Goal: Complete application form: Complete application form

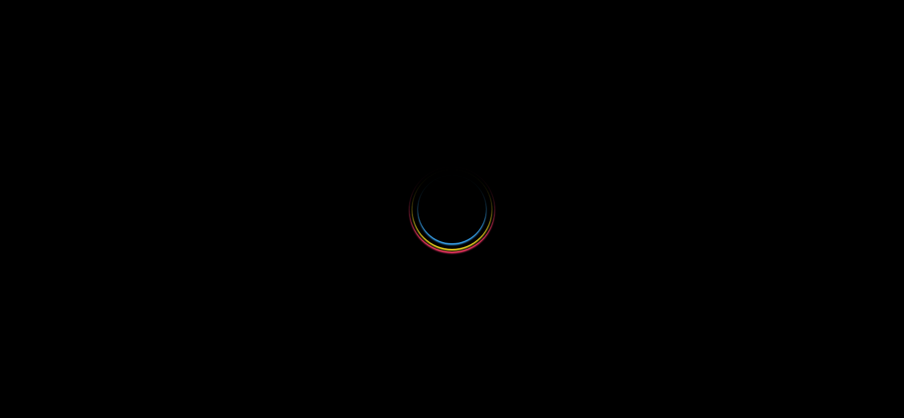
select select
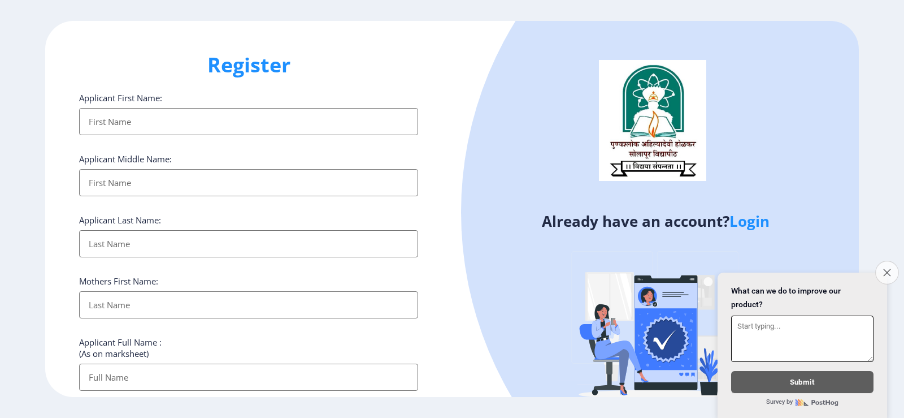
click at [888, 268] on icon "Close survey" at bounding box center [886, 271] width 7 height 7
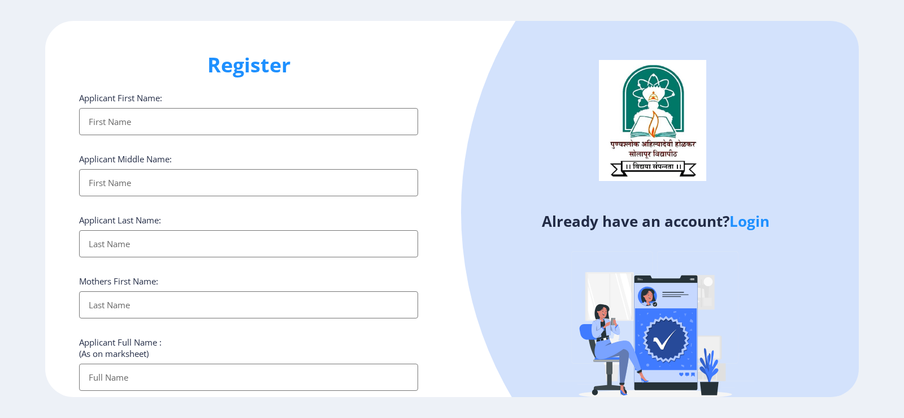
click at [752, 228] on link "Login" at bounding box center [750, 221] width 40 height 20
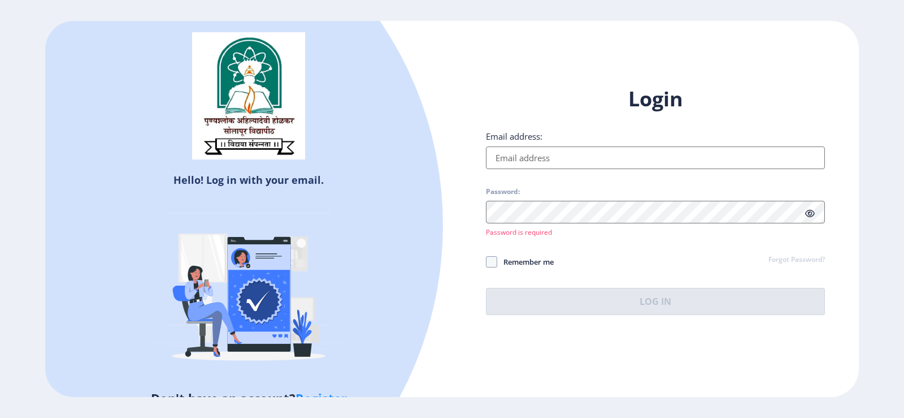
click at [562, 163] on input "Email address:" at bounding box center [655, 157] width 339 height 23
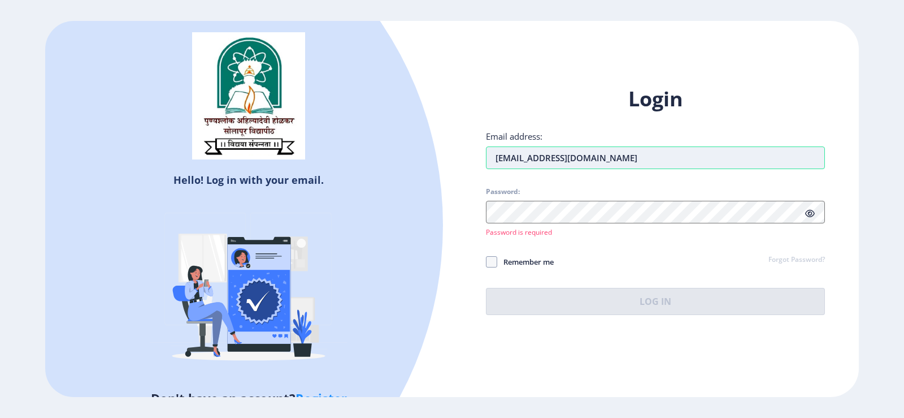
type input "[EMAIL_ADDRESS][DOMAIN_NAME]"
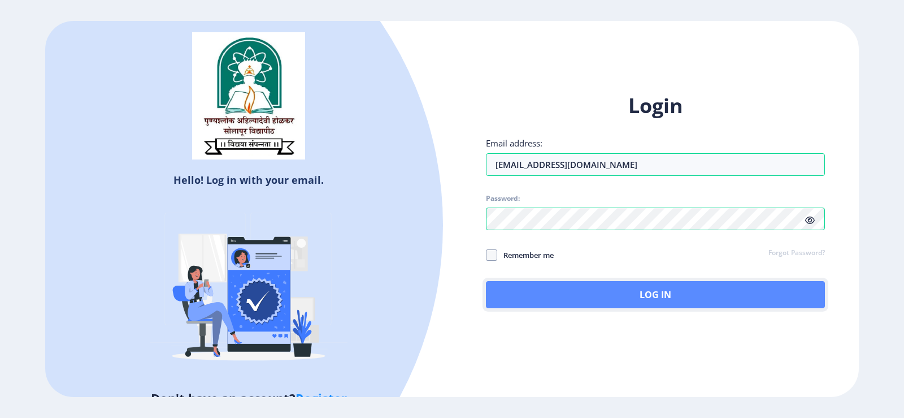
click at [645, 286] on button "Log In" at bounding box center [655, 294] width 339 height 27
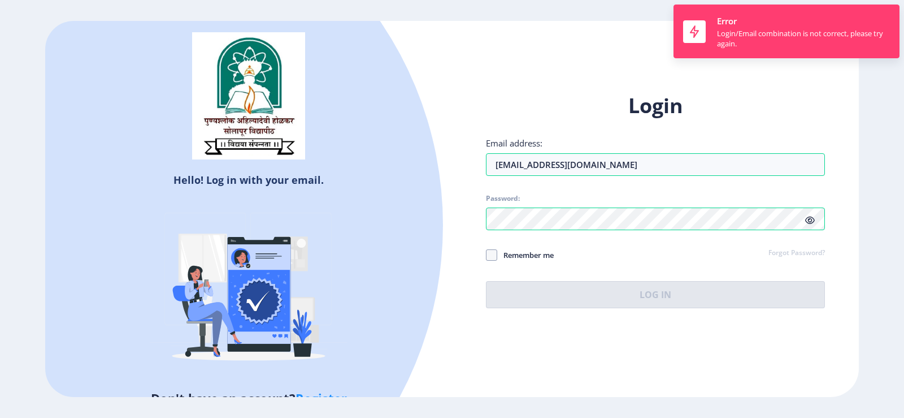
click at [814, 219] on icon at bounding box center [810, 220] width 10 height 8
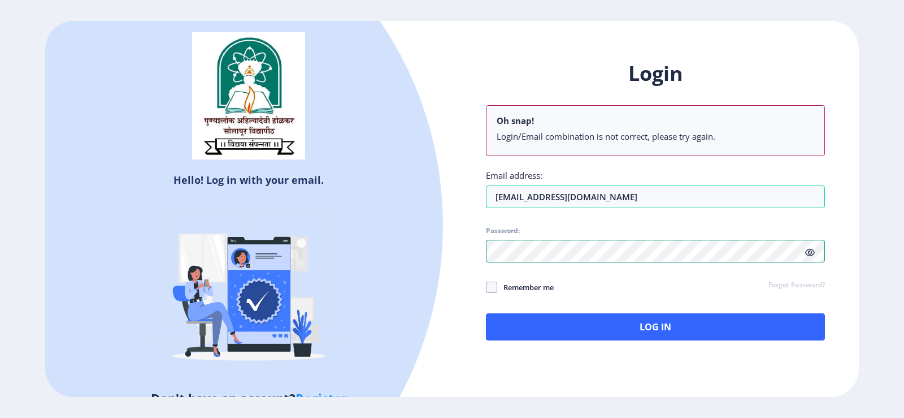
click at [485, 257] on div "Login Oh snap! Login/Email combination is not correct, please try again. Email …" at bounding box center [655, 209] width 407 height 332
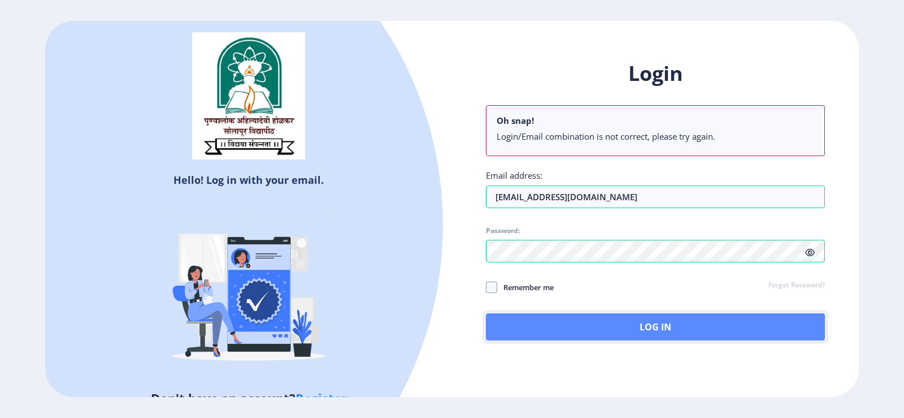
click at [632, 325] on button "Log In" at bounding box center [655, 326] width 339 height 27
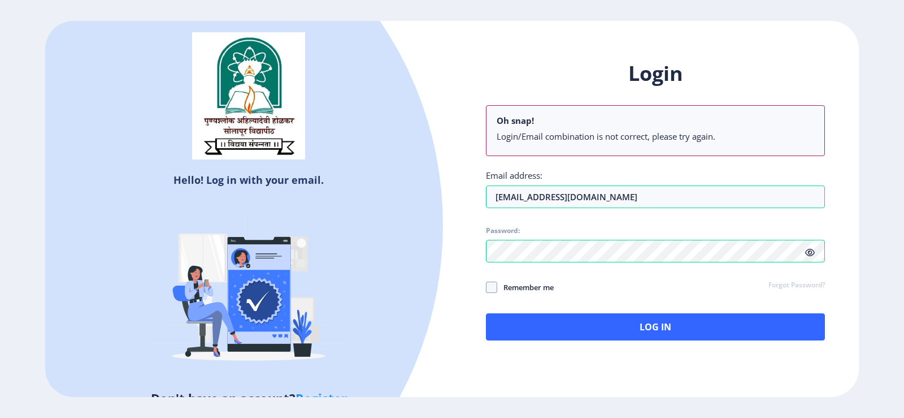
click at [615, 340] on div "Login Oh snap! Login/Email combination is not correct, please try again. Email …" at bounding box center [655, 209] width 407 height 332
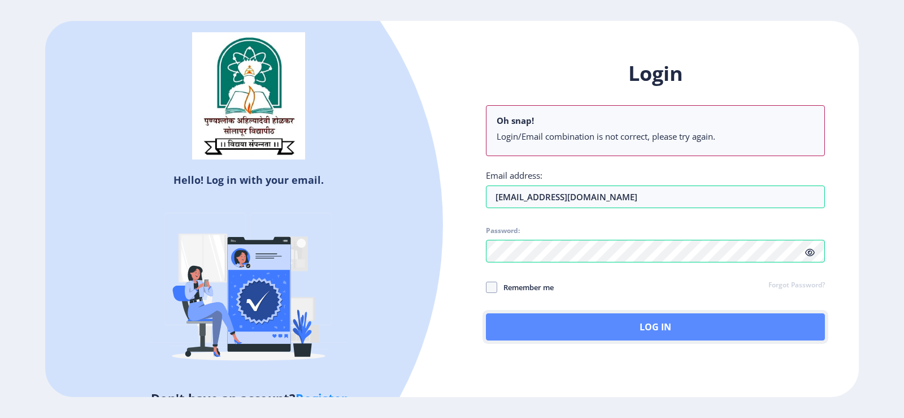
click at [616, 335] on button "Log In" at bounding box center [655, 326] width 339 height 27
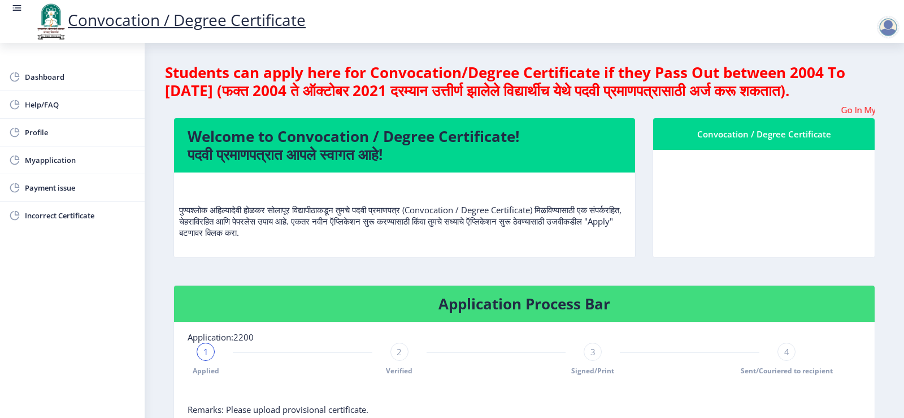
click at [796, 141] on div "Convocation / Degree Certificate" at bounding box center [764, 134] width 194 height 14
click at [55, 166] on span "Myapplication" at bounding box center [80, 160] width 111 height 14
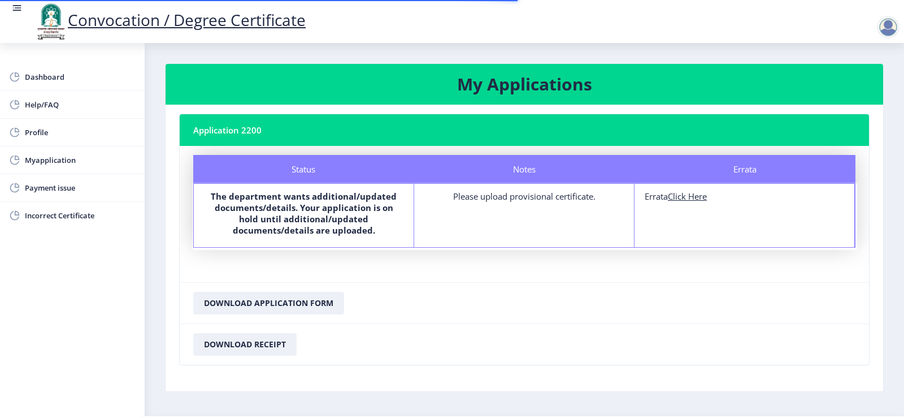
click at [678, 197] on u "Click Here" at bounding box center [687, 195] width 39 height 11
select select
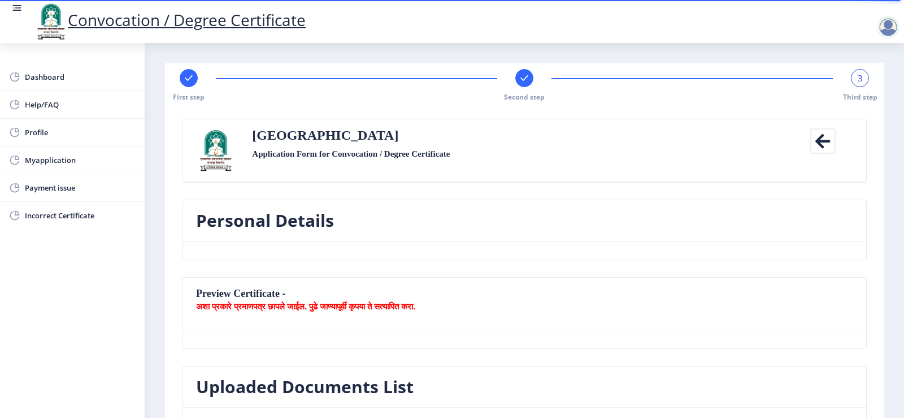
click at [190, 85] on div at bounding box center [189, 78] width 18 height 18
select select "Regular"
select select "Advanced Costing"
select select "2008"
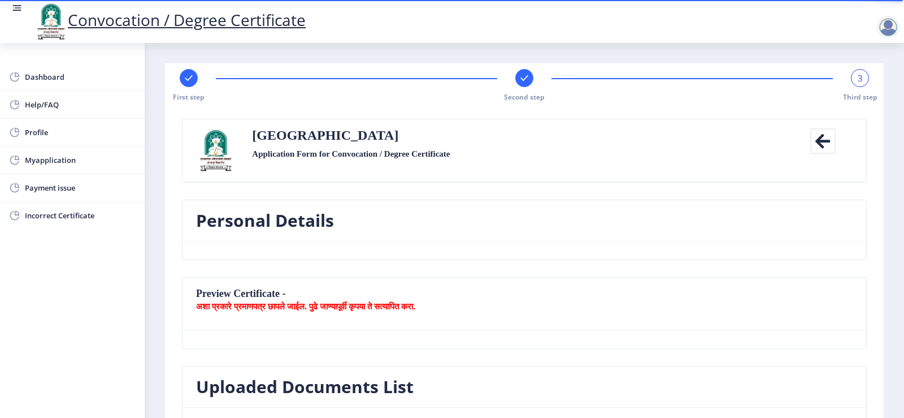
select select "December"
select select "Grade B"
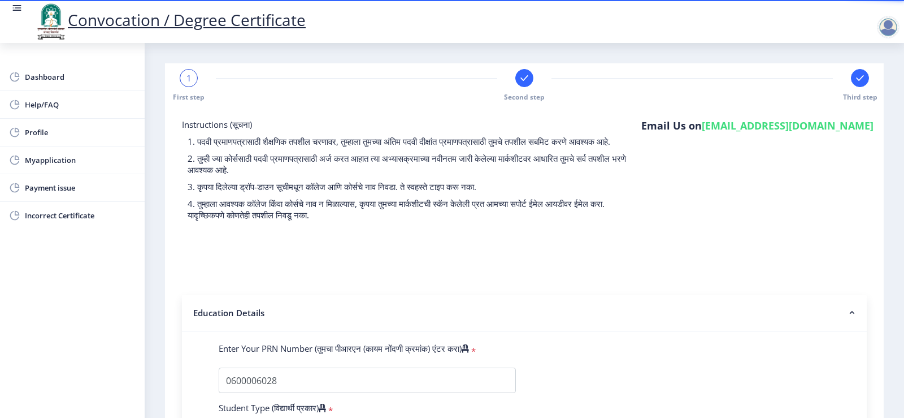
click at [527, 77] on rect at bounding box center [524, 77] width 11 height 11
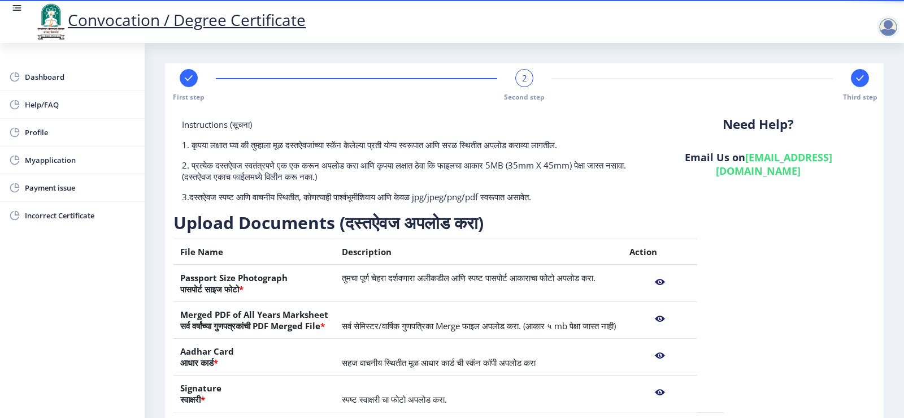
click at [691, 282] on nb-action at bounding box center [660, 282] width 61 height 20
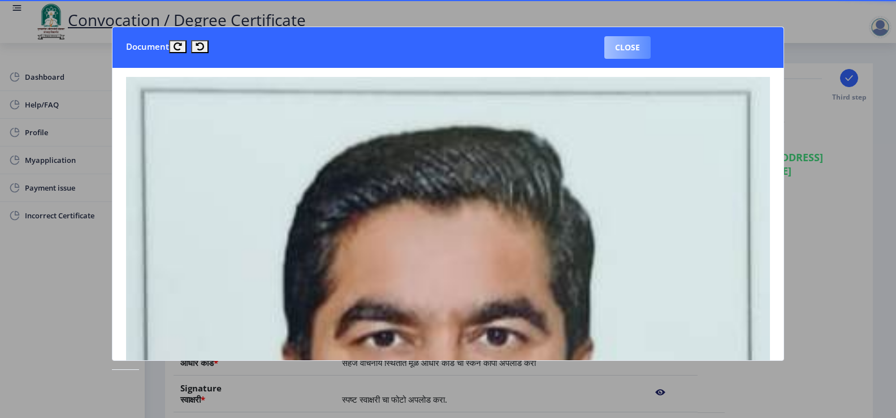
click at [632, 52] on button "Close" at bounding box center [627, 47] width 46 height 23
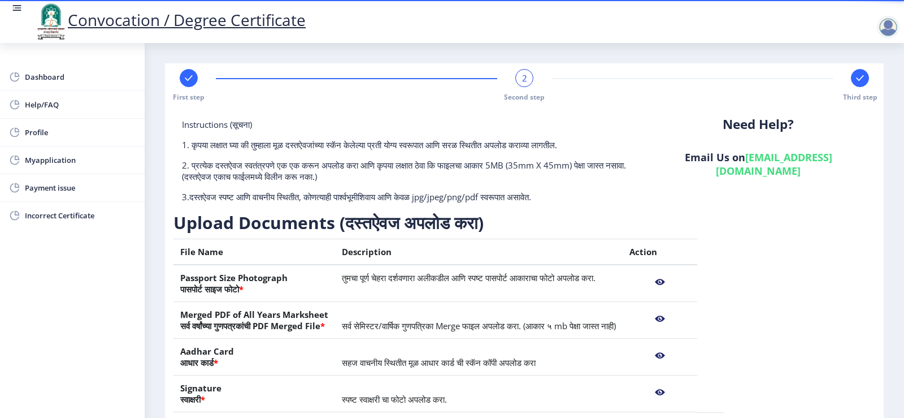
click at [691, 322] on nb-action at bounding box center [660, 319] width 61 height 20
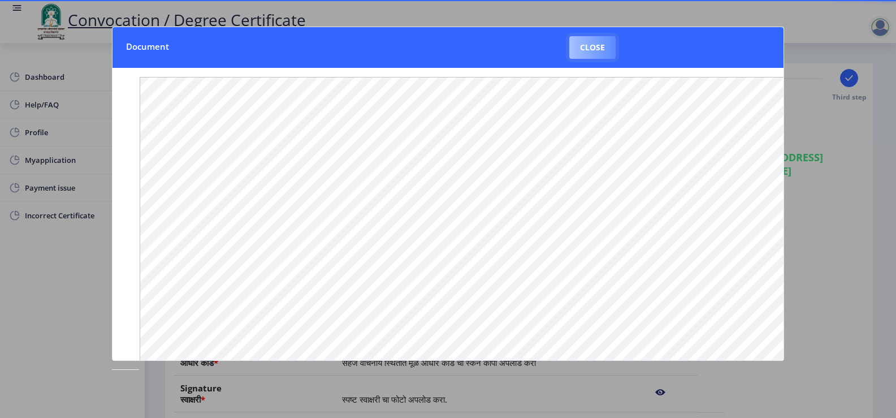
click at [588, 45] on button "Close" at bounding box center [592, 47] width 46 height 23
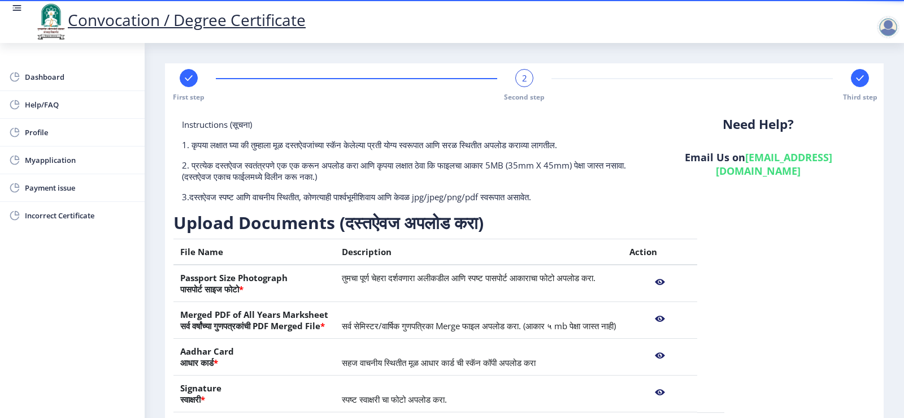
click at [900, 146] on nb-layout-column "First step 2 Second step Third step Instructions (सूचना) 1. कृपया लक्षात घ्या क…" at bounding box center [525, 282] width 760 height 478
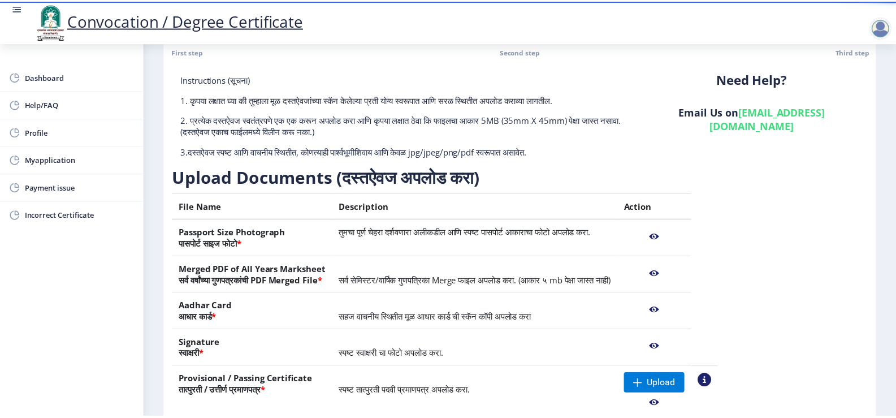
scroll to position [68, 0]
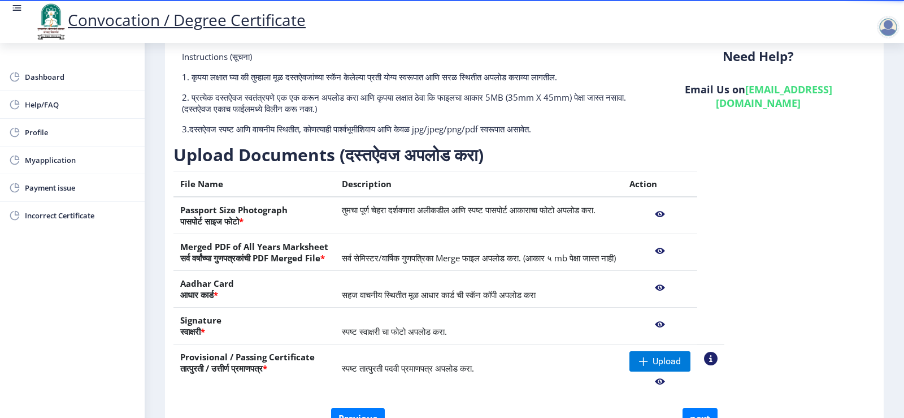
click at [691, 288] on nb-action at bounding box center [660, 288] width 61 height 20
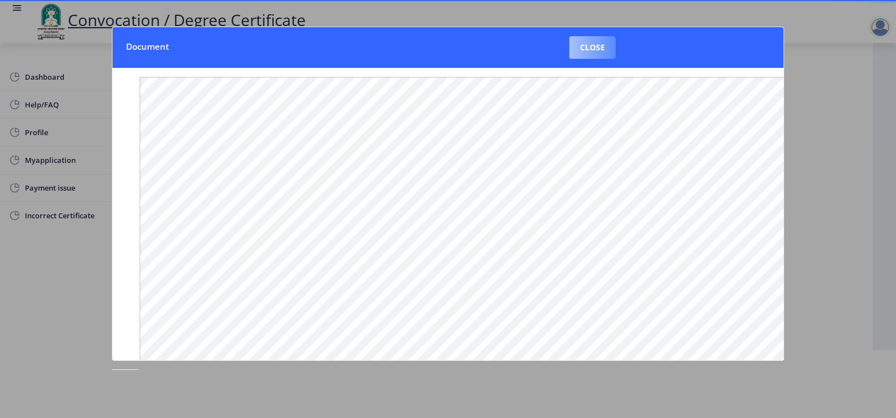
click at [586, 50] on button "Close" at bounding box center [592, 47] width 46 height 23
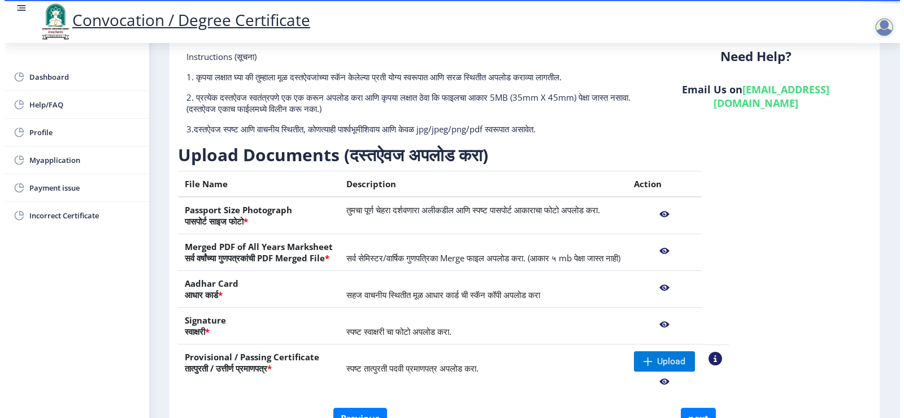
scroll to position [8, 0]
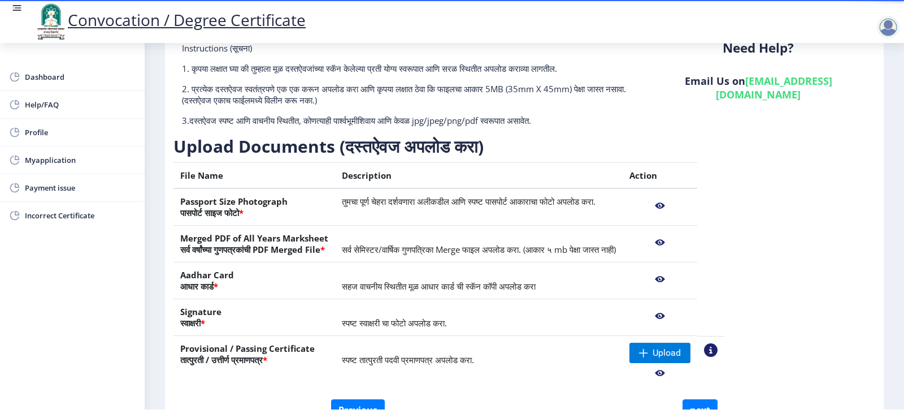
click at [691, 315] on nb-action at bounding box center [660, 316] width 61 height 20
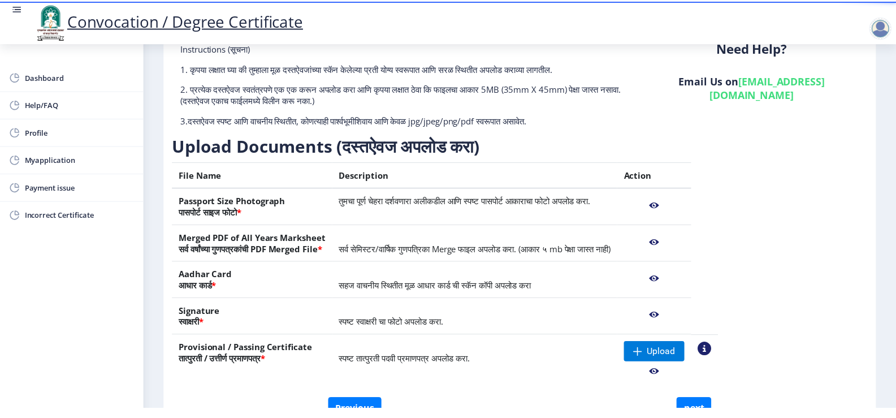
scroll to position [0, 0]
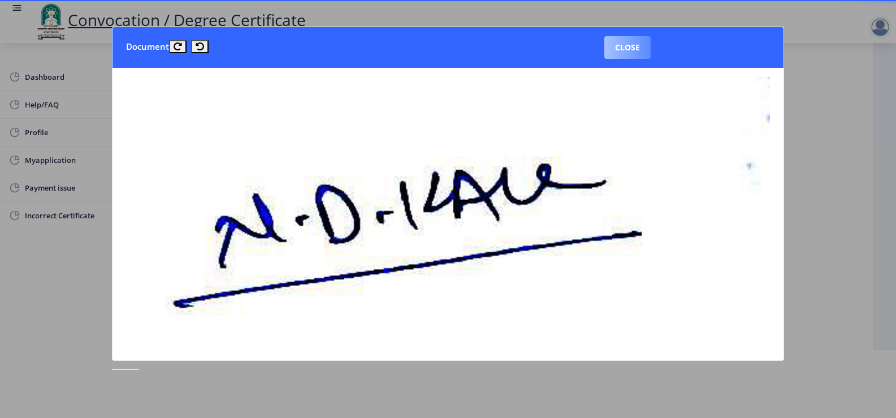
click at [634, 49] on button "Close" at bounding box center [627, 47] width 46 height 23
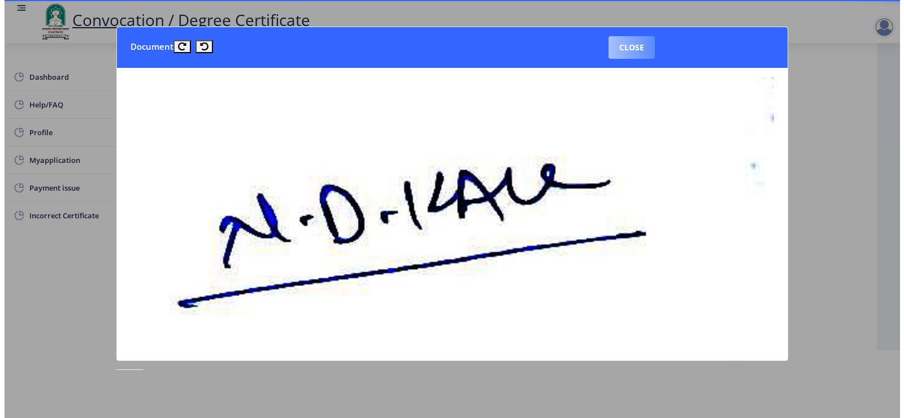
scroll to position [8, 0]
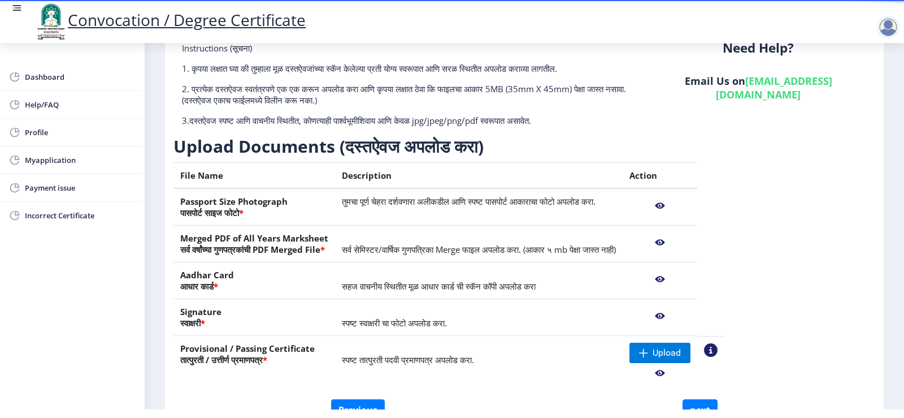
click at [844, 263] on div "Instructions (सूचना) 1. कृपया लक्षात घ्या की तुम्हाला मूळ दस्तऐवजांच्या स्कॅन क…" at bounding box center [525, 220] width 702 height 357
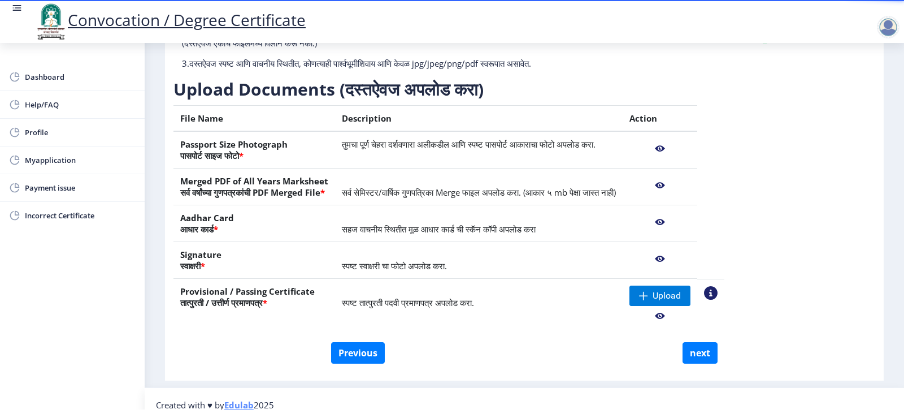
scroll to position [137, 0]
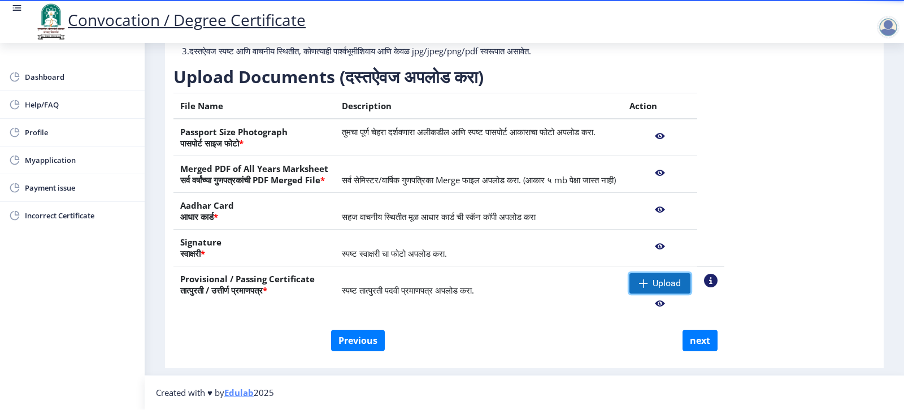
click at [681, 285] on span "Upload" at bounding box center [667, 283] width 28 height 11
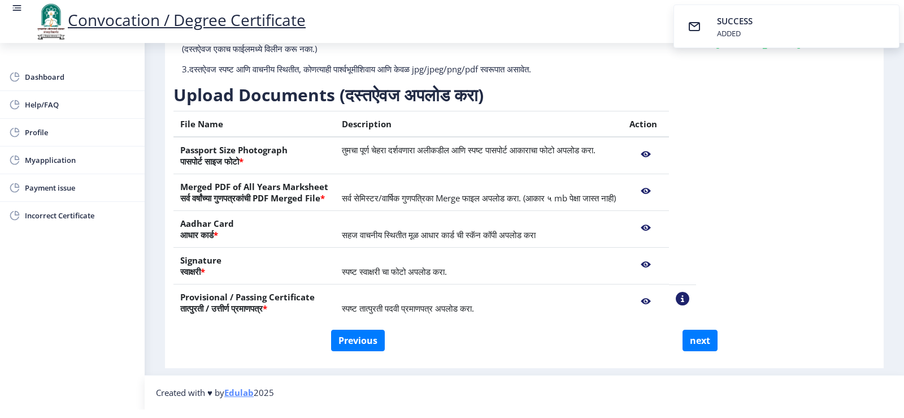
scroll to position [119, 0]
click at [699, 346] on button "next" at bounding box center [700, 340] width 35 height 21
select select
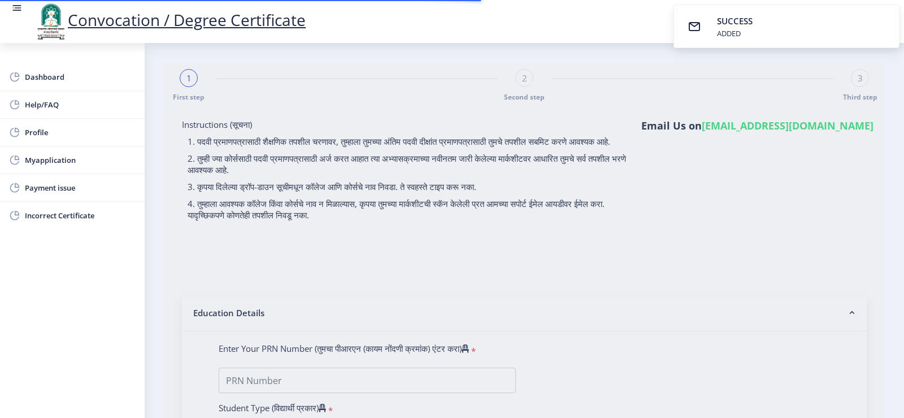
type input "[PERSON_NAME] [PERSON_NAME]"
type input "Lata"
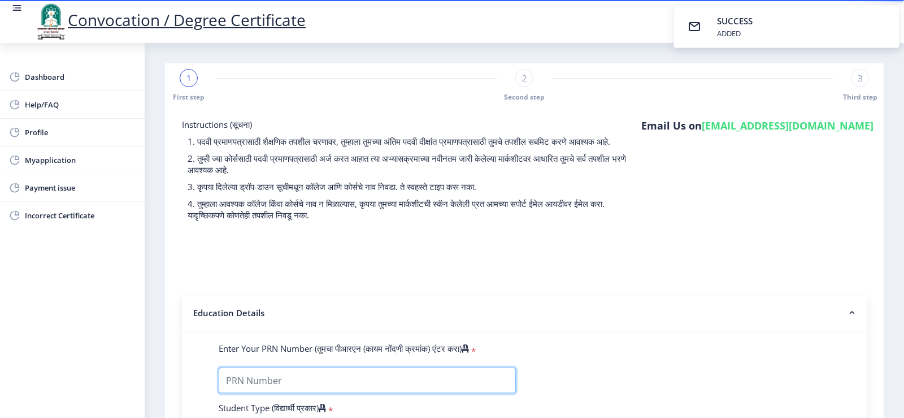
click at [450, 392] on input "Enter Your PRN Number (तुमचा पीआरएन (कायम नोंदणी क्रमांक) एंटर करा)" at bounding box center [367, 379] width 297 height 25
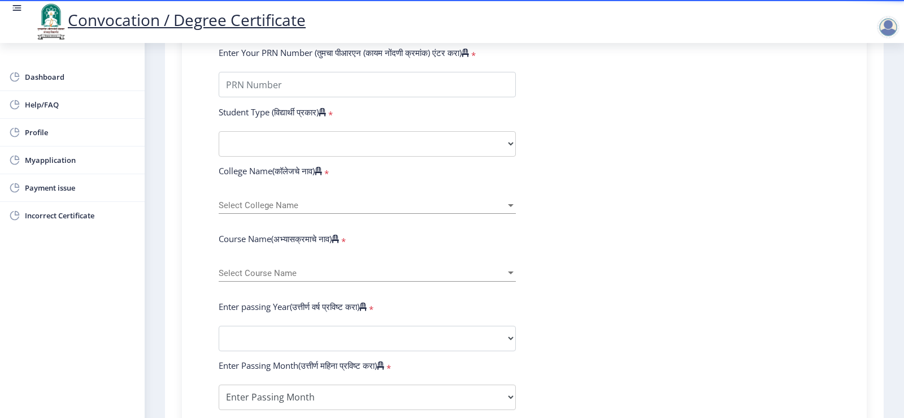
scroll to position [228, 0]
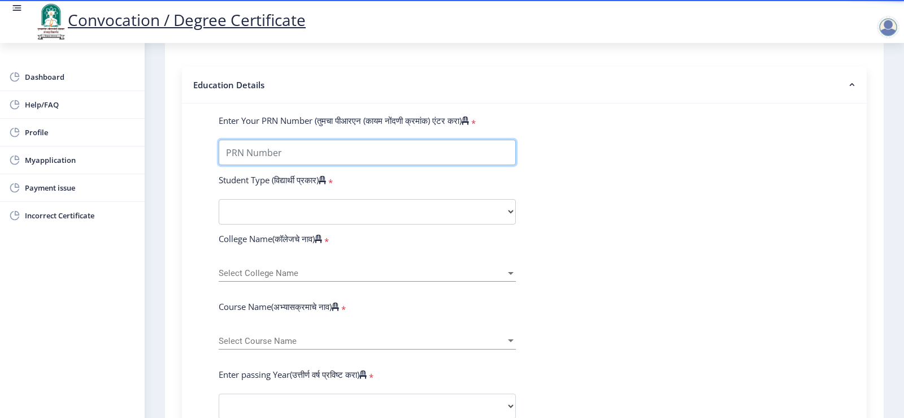
click at [363, 161] on input "Enter Your PRN Number (तुमचा पीआरएन (कायम नोंदणी क्रमांक) एंटर करा)" at bounding box center [367, 152] width 297 height 25
click at [353, 165] on input "Enter Your PRN Number (तुमचा पीआरएन (कायम नोंदणी क्रमांक) एंटर करा)" at bounding box center [367, 152] width 297 height 25
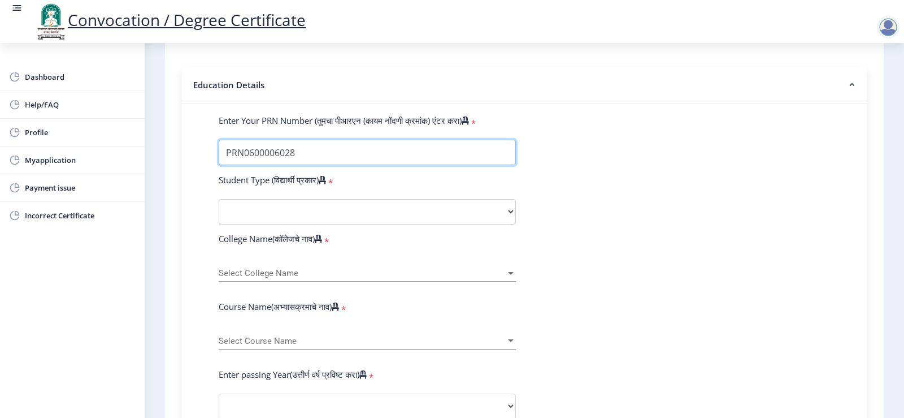
type input "PRN0600006028"
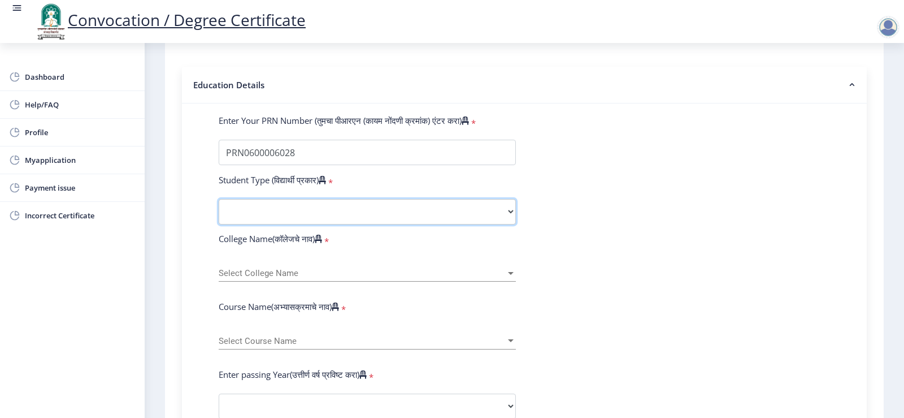
click at [456, 224] on select "Select Student Type Regular External" at bounding box center [367, 211] width 297 height 25
select select "Regular"
click at [219, 210] on select "Select Student Type Regular External" at bounding box center [367, 211] width 297 height 25
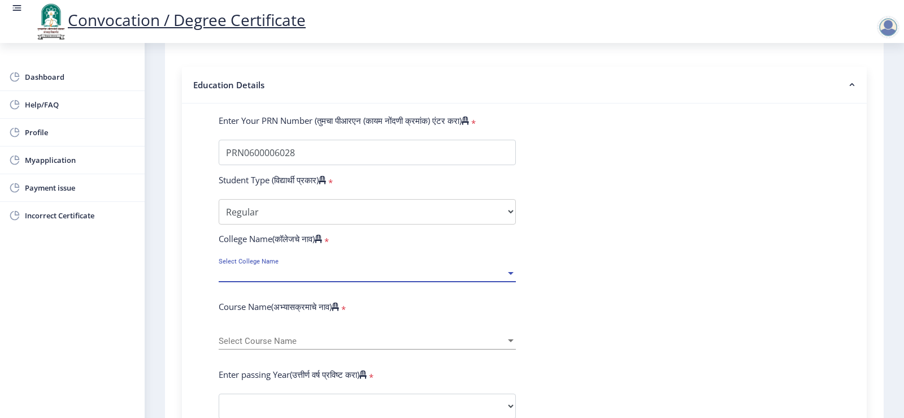
click at [313, 278] on span "Select College Name" at bounding box center [362, 273] width 287 height 10
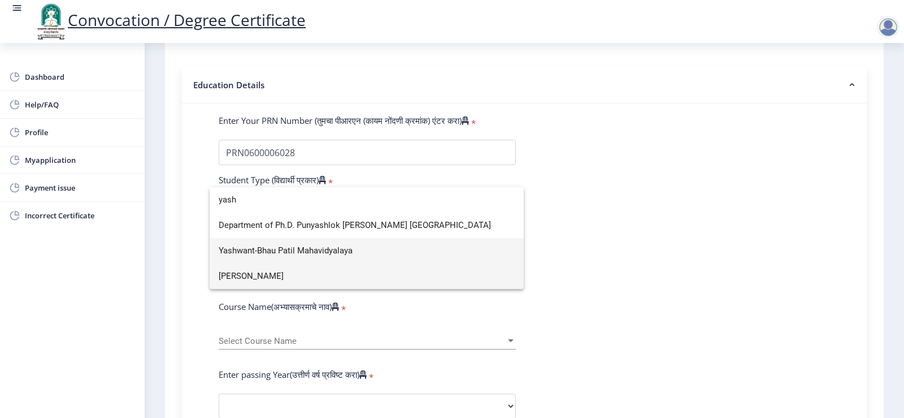
type input "yash"
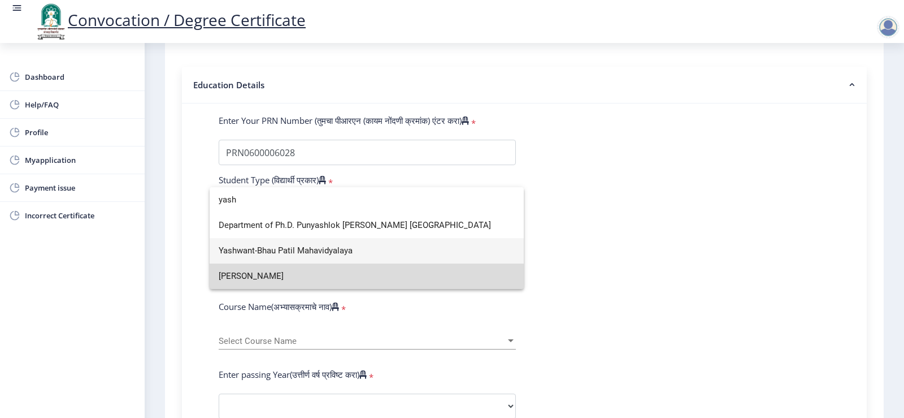
click at [363, 274] on span "[PERSON_NAME]" at bounding box center [367, 275] width 296 height 25
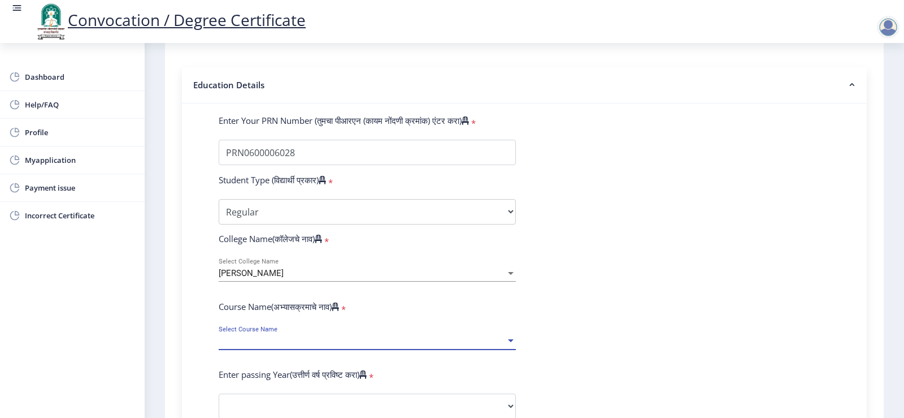
click at [359, 346] on span "Select Course Name" at bounding box center [362, 341] width 287 height 10
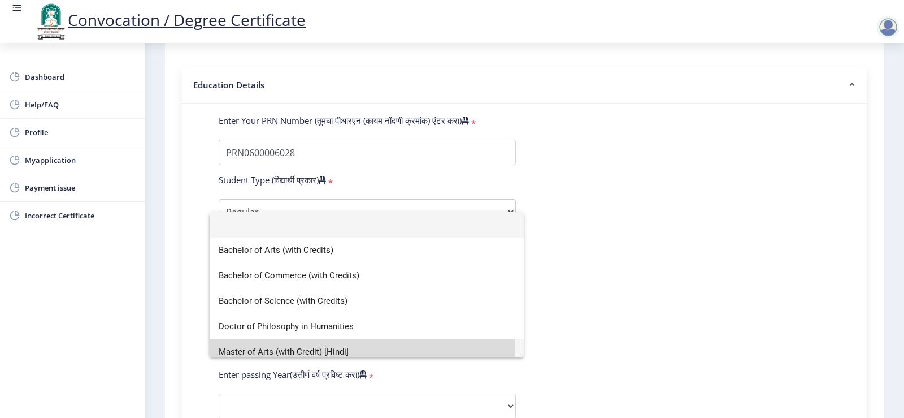
click at [359, 352] on span "Master of Arts (with Credit) [Hindi]" at bounding box center [367, 351] width 296 height 25
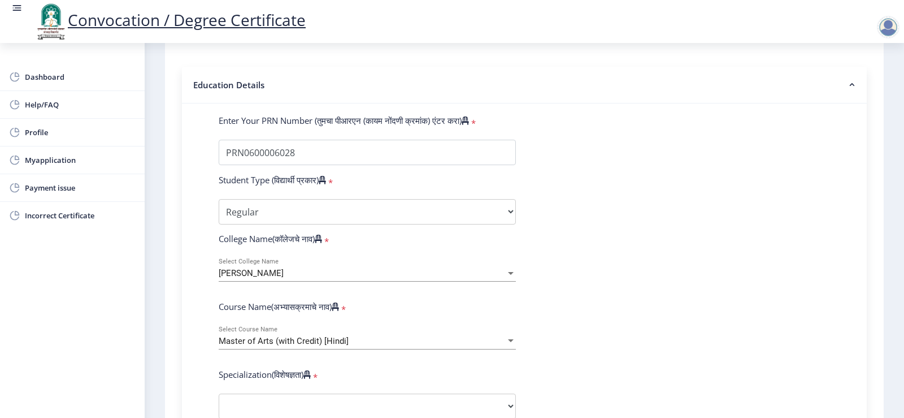
click at [370, 274] on div "Yashwantrao Chavan Mahavidyalaya Select College Name" at bounding box center [367, 270] width 297 height 24
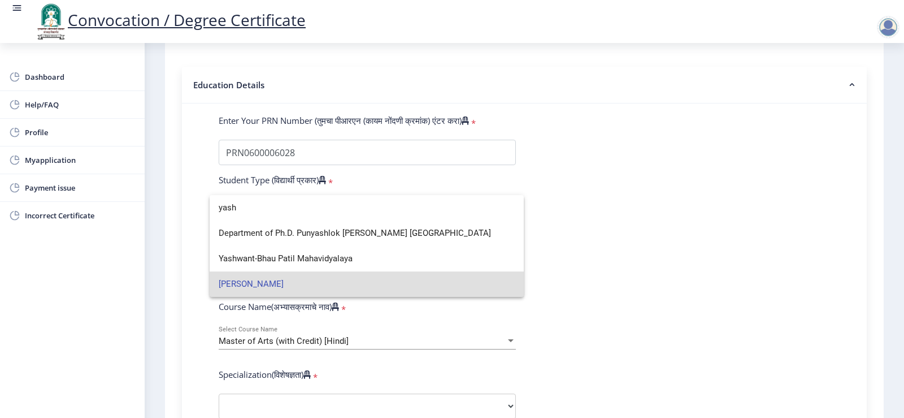
click at [388, 287] on span "[PERSON_NAME]" at bounding box center [367, 283] width 296 height 25
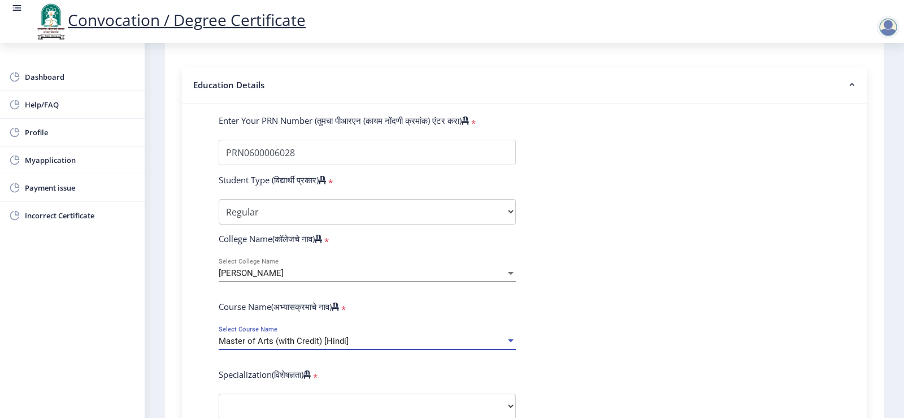
click at [413, 346] on div "Master of Arts (with Credit) [Hindi]" at bounding box center [362, 341] width 287 height 10
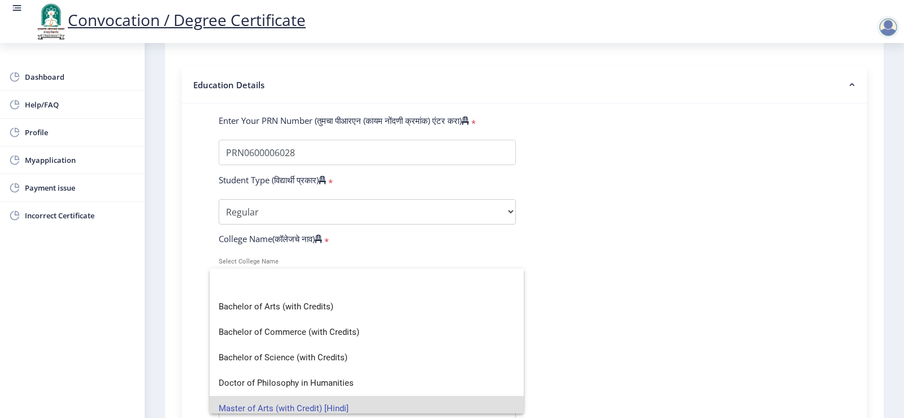
scroll to position [0, 0]
click at [371, 300] on span "Bachelor of Arts (with Credits)" at bounding box center [367, 306] width 296 height 25
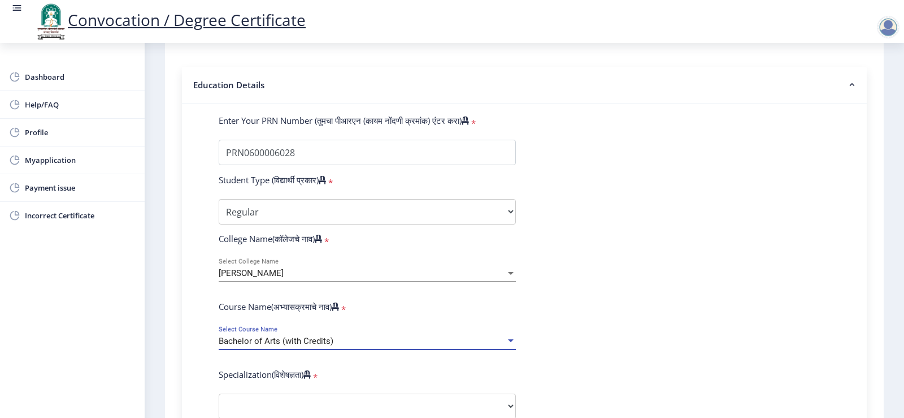
click at [371, 292] on div "Yashwantrao Chavan Mahavidyalaya Select College Name" at bounding box center [367, 275] width 297 height 34
click at [379, 346] on div "Bachelor of Arts (with Credits)" at bounding box center [362, 341] width 287 height 10
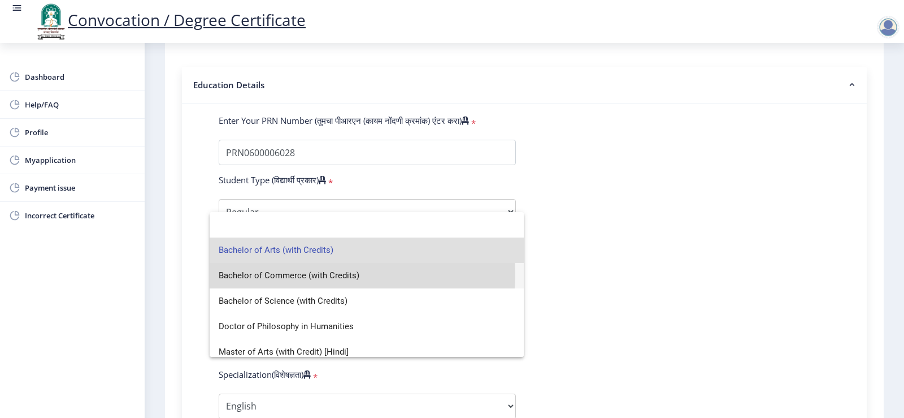
click at [331, 275] on span "Bachelor of Commerce (with Credits)" at bounding box center [367, 275] width 296 height 25
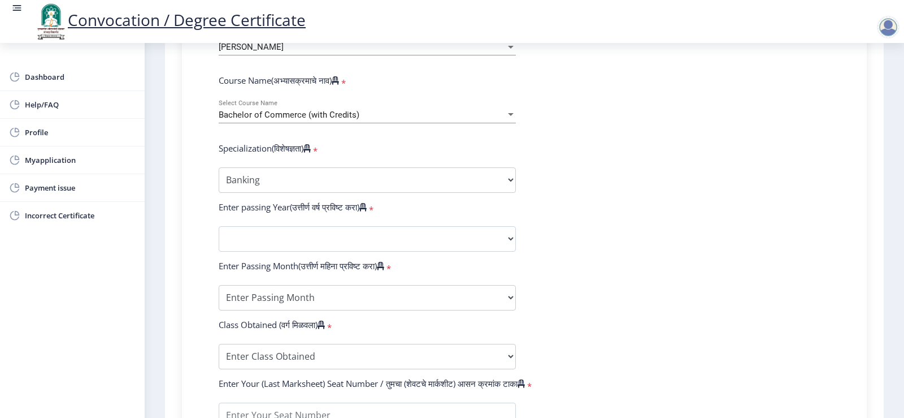
scroll to position [476, 0]
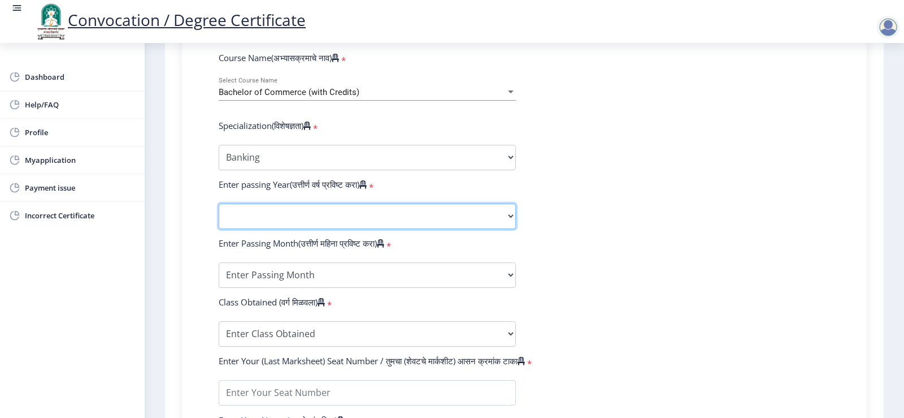
click at [320, 226] on select "2025 2024 2023 2022 2021 2020 2019 2018 2017 2016 2015 2014 2013 2012 2011 2010…" at bounding box center [367, 215] width 297 height 25
click at [351, 229] on select "2025 2024 2023 2022 2021 2020 2019 2018 2017 2016 2015 2014 2013 2012 2011 2010…" at bounding box center [367, 215] width 297 height 25
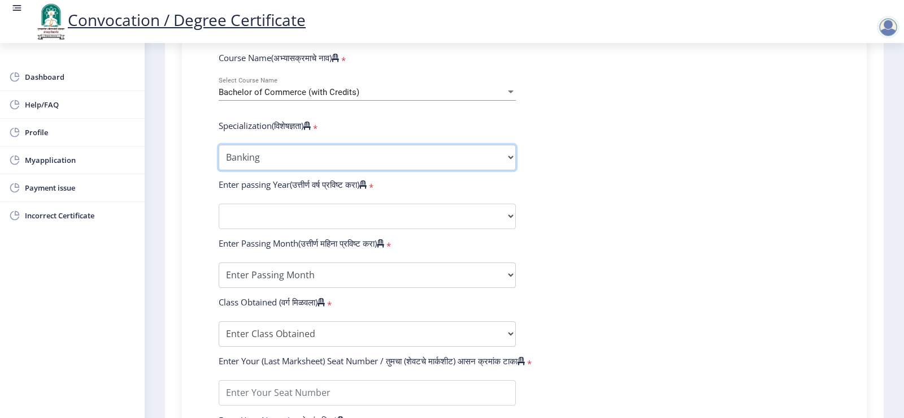
click at [379, 170] on select "Specialization Banking Advanced Accountancy Advanced Banking Advanced Cost Acco…" at bounding box center [367, 157] width 297 height 25
click at [219, 155] on select "Specialization Banking Advanced Accountancy Advanced Banking Advanced Cost Acco…" at bounding box center [367, 157] width 297 height 25
click at [322, 158] on select "Specialization Banking Advanced Accountancy Advanced Banking Advanced Cost Acco…" at bounding box center [367, 157] width 297 height 25
select select "Advanced Costing"
click at [219, 155] on select "Specialization Banking Advanced Accountancy Advanced Banking Advanced Cost Acco…" at bounding box center [367, 157] width 297 height 25
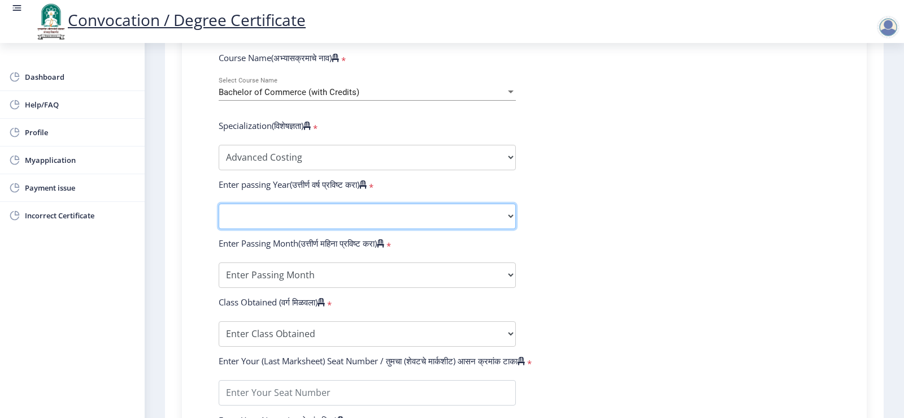
click at [272, 229] on select "2025 2024 2023 2022 2021 2020 2019 2018 2017 2016 2015 2014 2013 2012 2011 2010…" at bounding box center [367, 215] width 297 height 25
select select "2008"
click at [219, 214] on select "2025 2024 2023 2022 2021 2020 2019 2018 2017 2016 2015 2014 2013 2012 2011 2010…" at bounding box center [367, 215] width 297 height 25
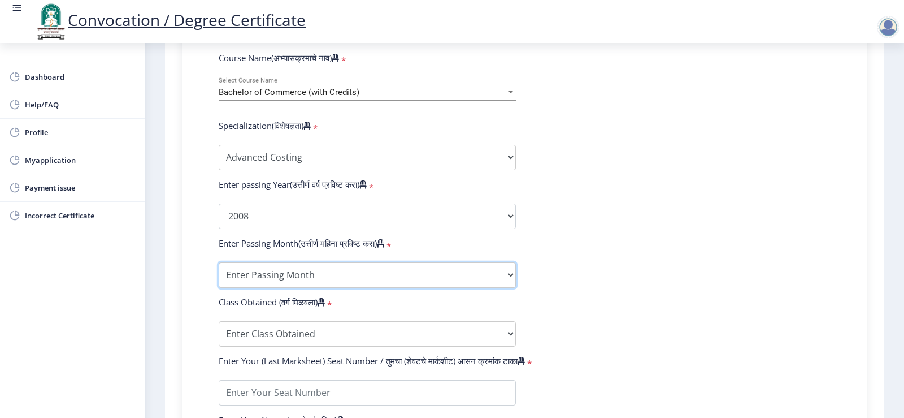
click at [291, 288] on select "Enter Passing Month March April May October November December" at bounding box center [367, 274] width 297 height 25
select select "December"
click at [219, 273] on select "Enter Passing Month March April May October November December" at bounding box center [367, 274] width 297 height 25
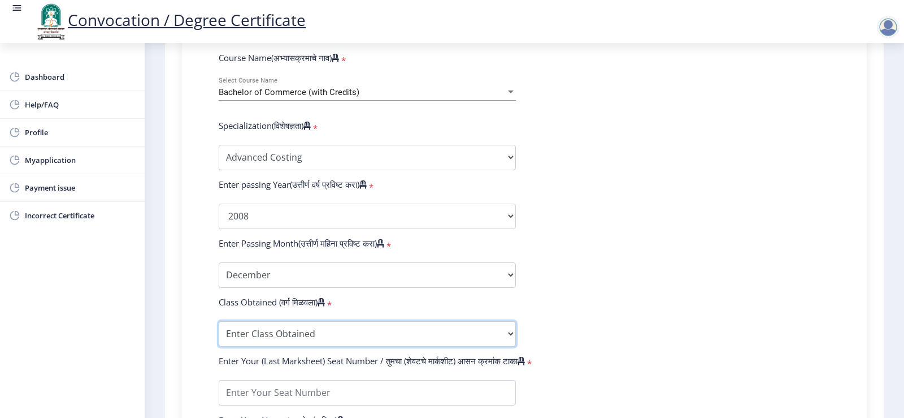
click at [296, 346] on select "Enter Class Obtained FIRST CLASS WITH DISTINCTION FIRST CLASS HIGHER SECOND CLA…" at bounding box center [367, 333] width 297 height 25
select select "SECOND CLASS"
click at [219, 332] on select "Enter Class Obtained FIRST CLASS WITH DISTINCTION FIRST CLASS HIGHER SECOND CLA…" at bounding box center [367, 333] width 297 height 25
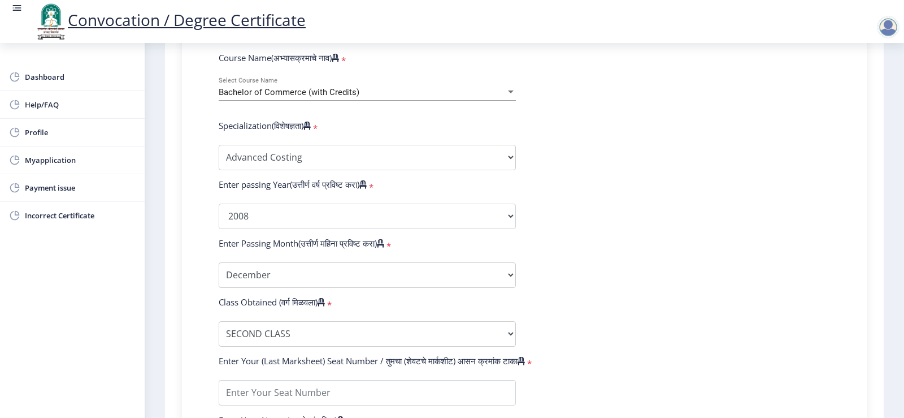
click at [730, 257] on form "Enter Your PRN Number (तुमचा पीआरएन (कायम नोंदणी क्रमांक) एंटर करा) * Student T…" at bounding box center [524, 195] width 628 height 658
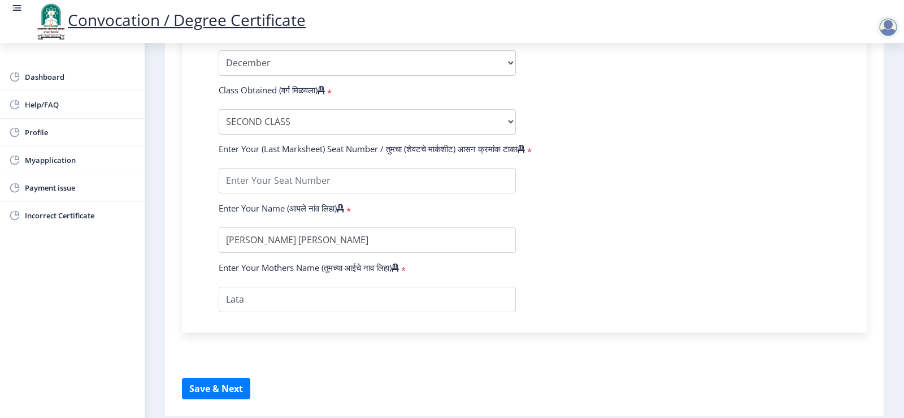
scroll to position [703, 0]
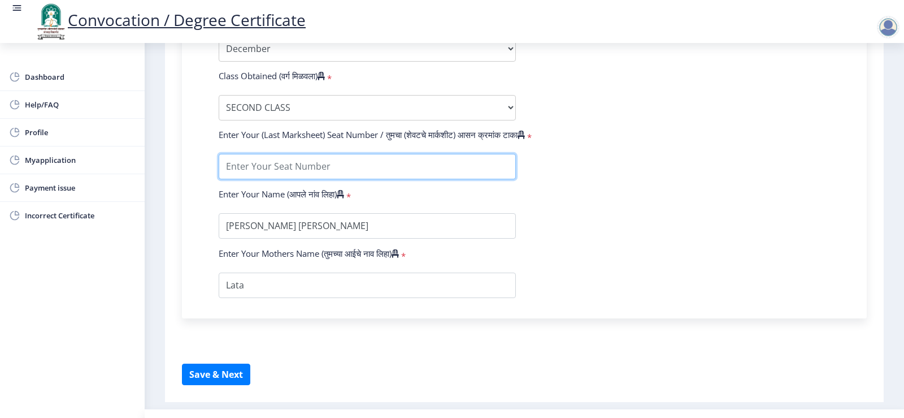
click at [335, 177] on input "textarea" at bounding box center [367, 166] width 297 height 25
type input "5760"
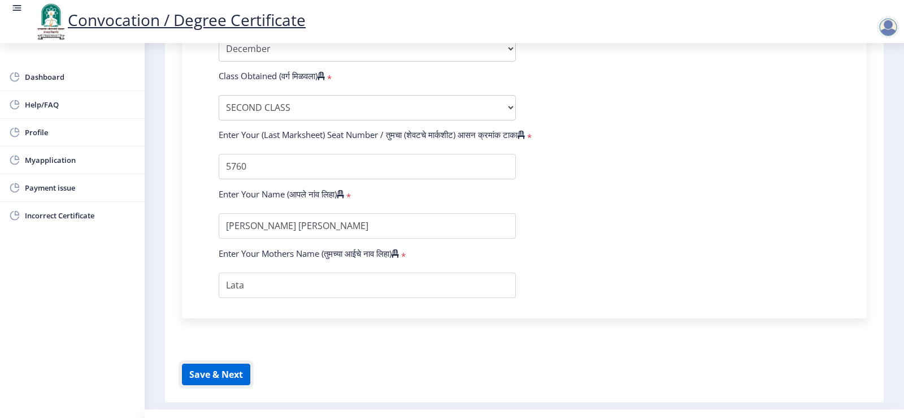
click at [226, 379] on button "Save & Next" at bounding box center [216, 373] width 68 height 21
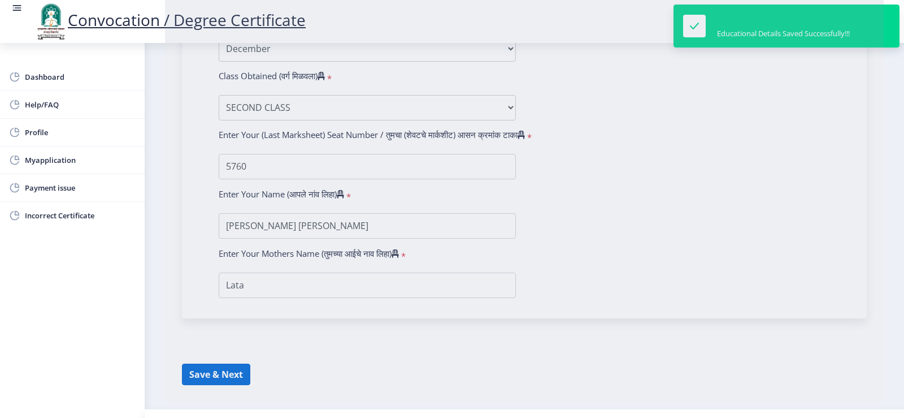
select select
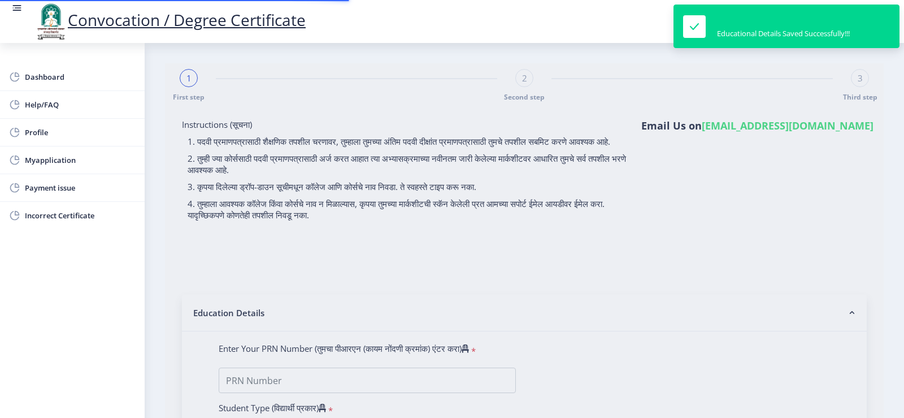
type input "PRN0600006028"
select select "Regular"
select select "2008"
select select "December"
select select "SECOND CLASS"
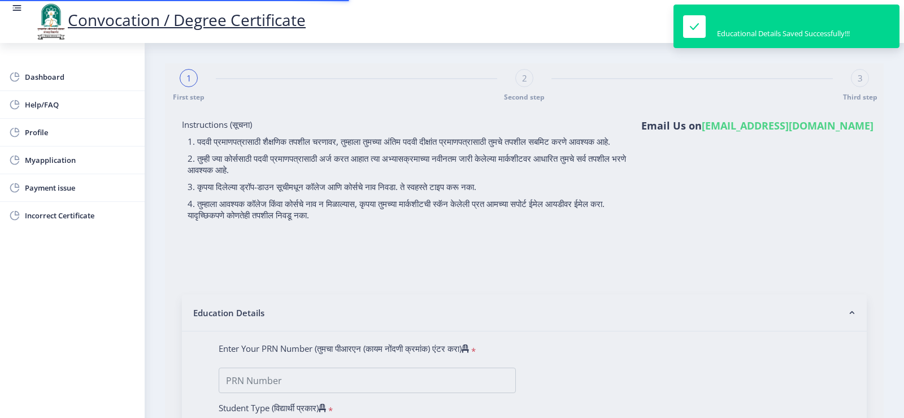
type input "5760"
select select "Advanced Costing"
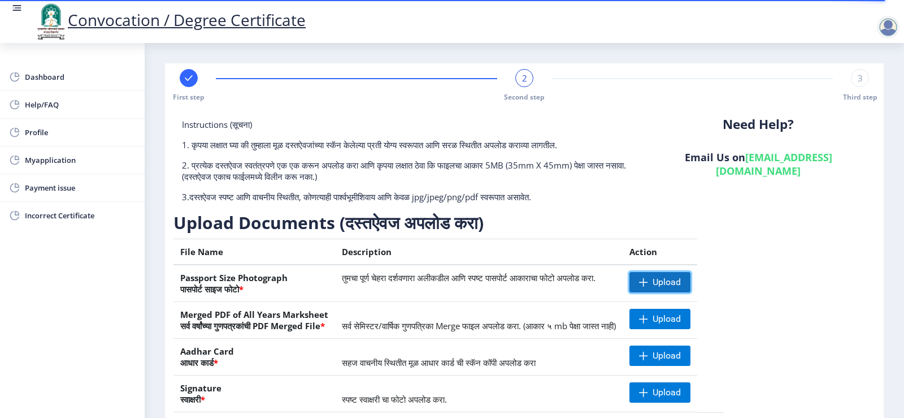
click at [681, 278] on span "Upload" at bounding box center [667, 281] width 28 height 11
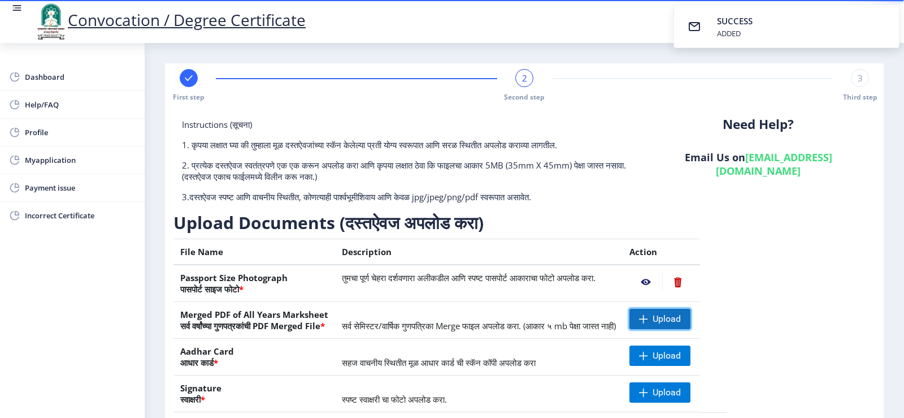
click at [691, 312] on span "Upload" at bounding box center [660, 319] width 61 height 20
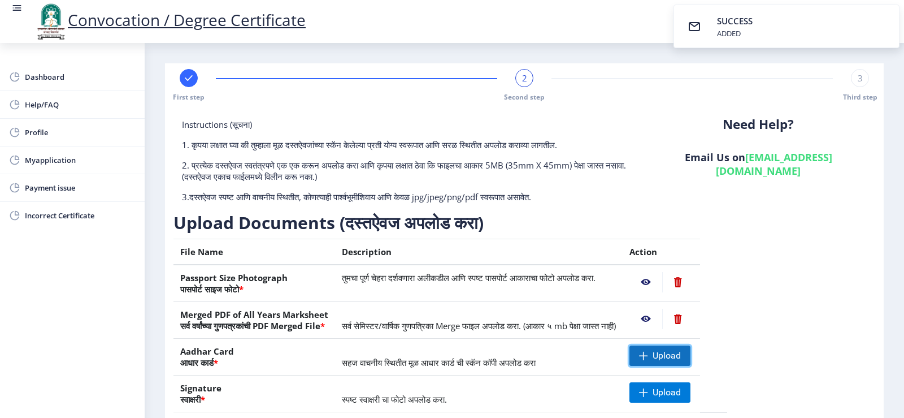
click at [648, 352] on span at bounding box center [643, 355] width 9 height 9
click at [662, 353] on nb-action at bounding box center [646, 355] width 33 height 20
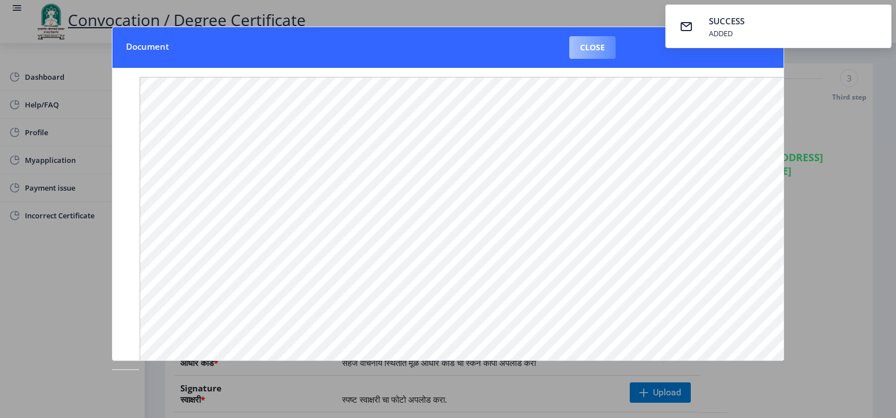
click at [604, 53] on button "Close" at bounding box center [592, 47] width 46 height 23
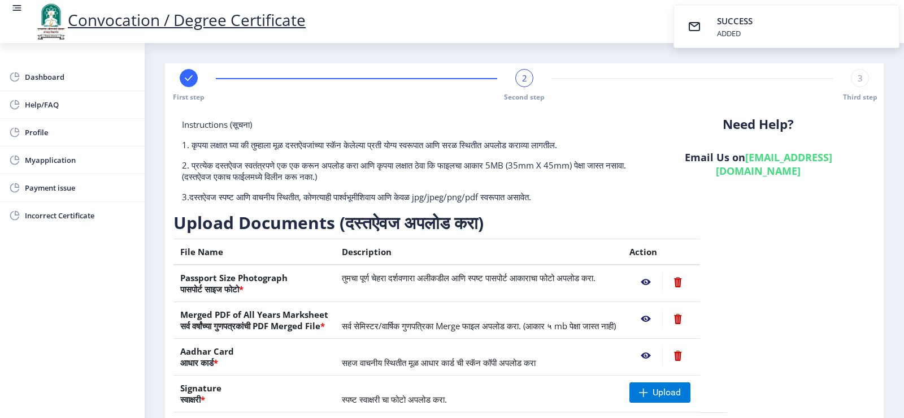
click at [883, 247] on nb-layout-column "First step 2 Second step 3 Third step Instructions (सूचना) 1. कृपया लक्षात घ्या…" at bounding box center [525, 272] width 760 height 459
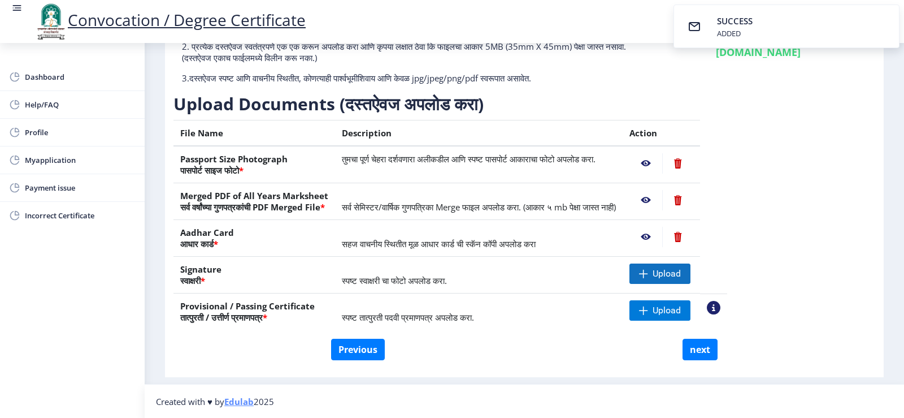
scroll to position [119, 0]
click at [648, 275] on span at bounding box center [643, 272] width 9 height 9
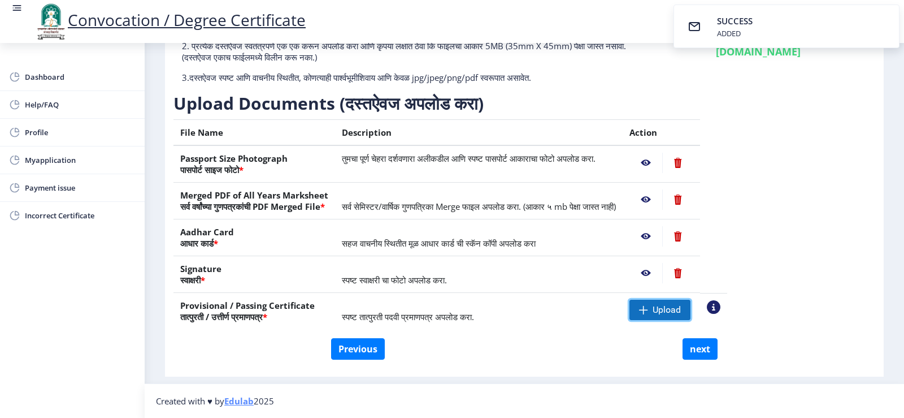
click at [681, 307] on span "Upload" at bounding box center [667, 309] width 28 height 11
click at [700, 348] on button "next" at bounding box center [700, 348] width 35 height 21
select select
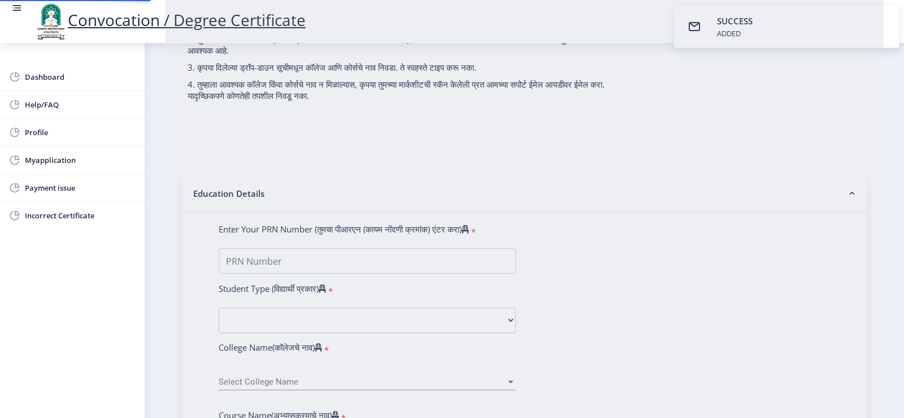
scroll to position [0, 0]
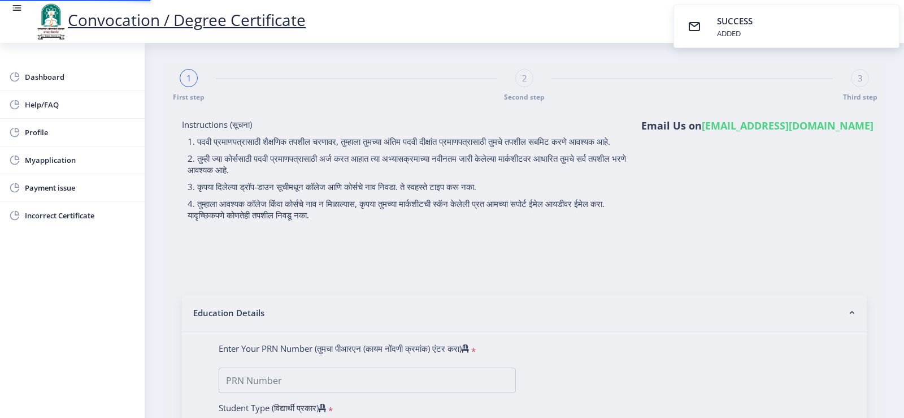
select select
type input "[PERSON_NAME] [PERSON_NAME]"
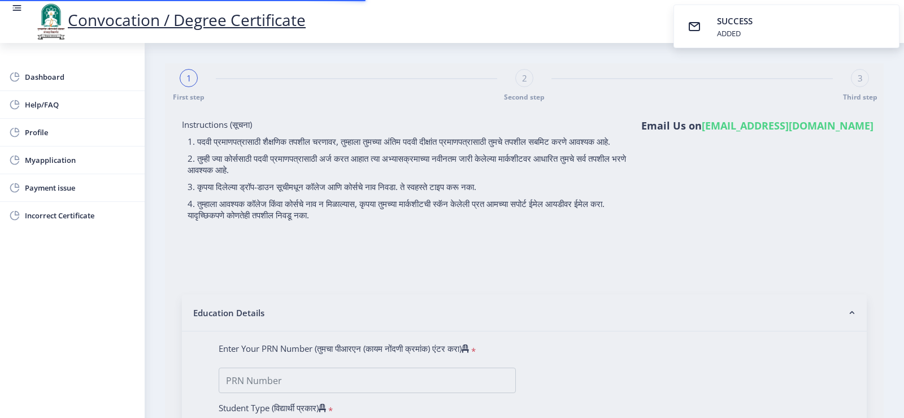
type input "Lata"
type input "PRN0600006028"
select select "Regular"
select select "2008"
select select "December"
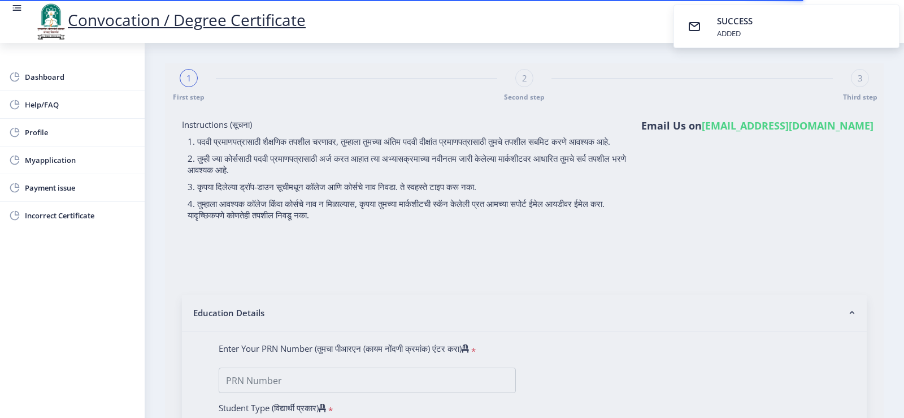
select select "SECOND CLASS"
type input "5760"
select select "Advanced Costing"
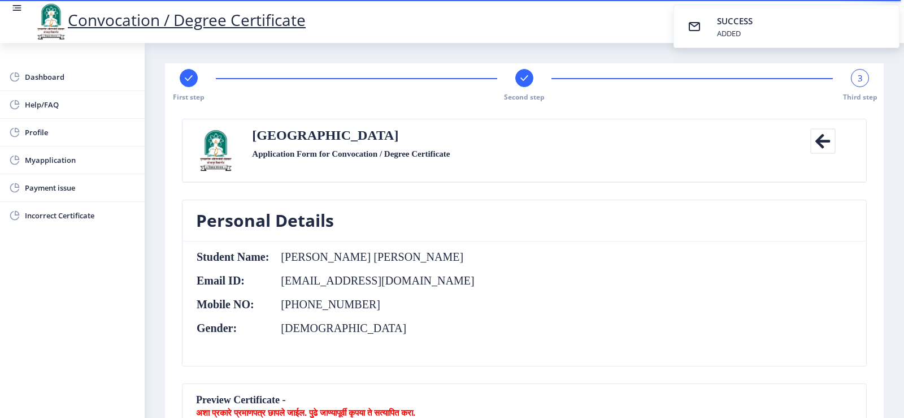
click at [794, 255] on nb-card-body "Student Name: Kale Nilesh Digambar Email ID: nileshdkale9393@gmail.com Mobile N…" at bounding box center [525, 303] width 684 height 124
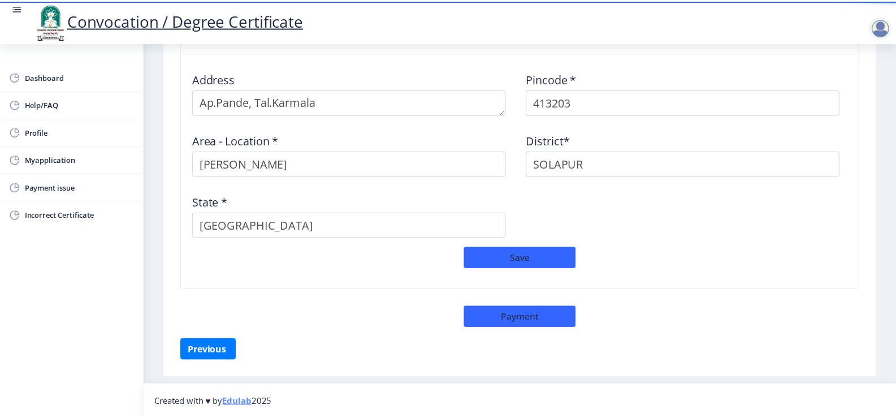
scroll to position [942, 0]
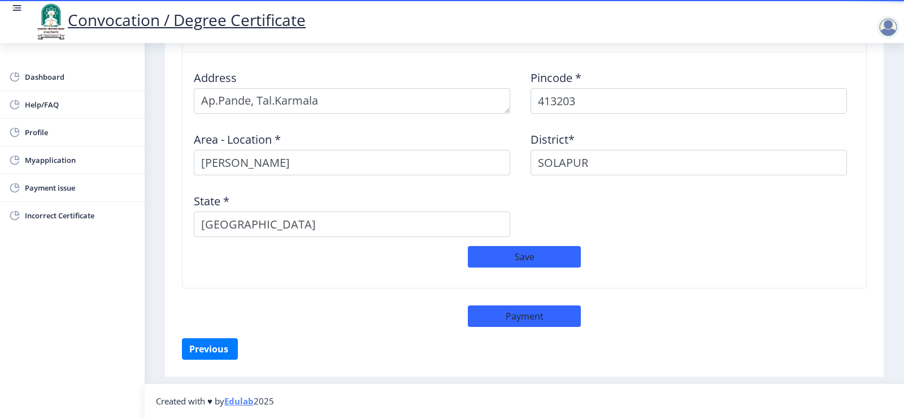
click at [547, 328] on div "Delivery Details Address Pincode * 413203 Area - Location * Pande B.O District*…" at bounding box center [525, 174] width 702 height 328
click at [536, 316] on button "Payment" at bounding box center [524, 315] width 113 height 21
select select "sealed"
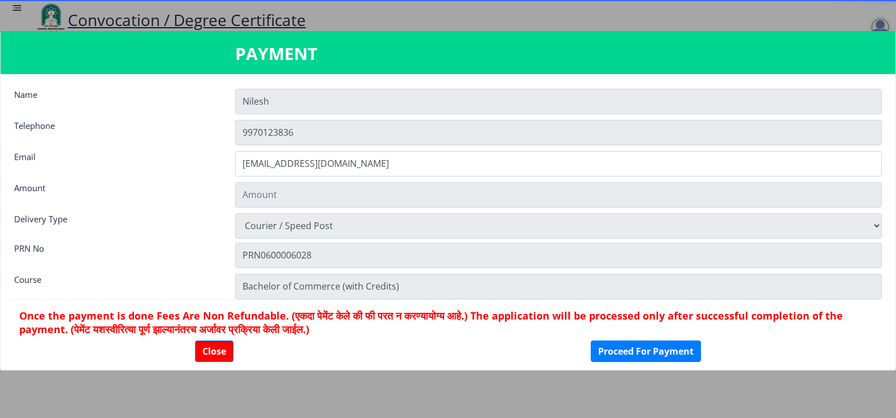
type input "1885"
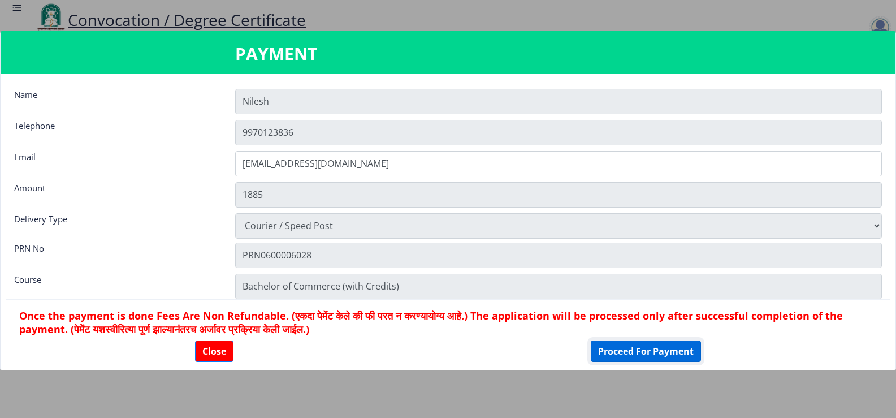
click at [594, 353] on button "Proceed For Payment" at bounding box center [646, 350] width 110 height 21
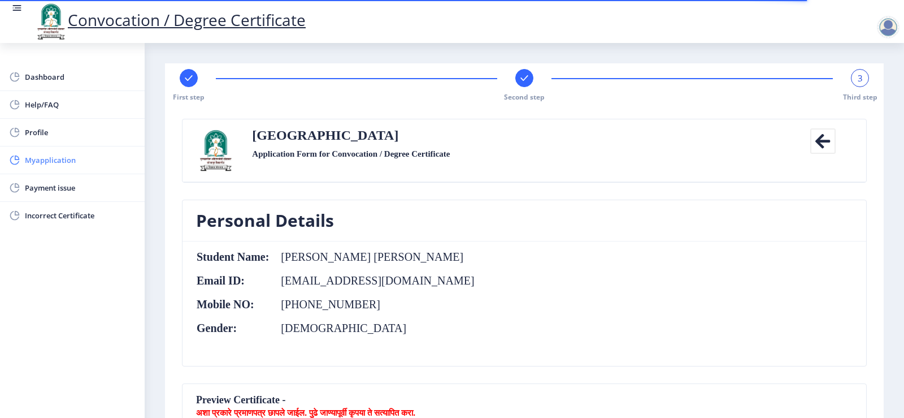
click at [62, 155] on span "Myapplication" at bounding box center [80, 160] width 111 height 14
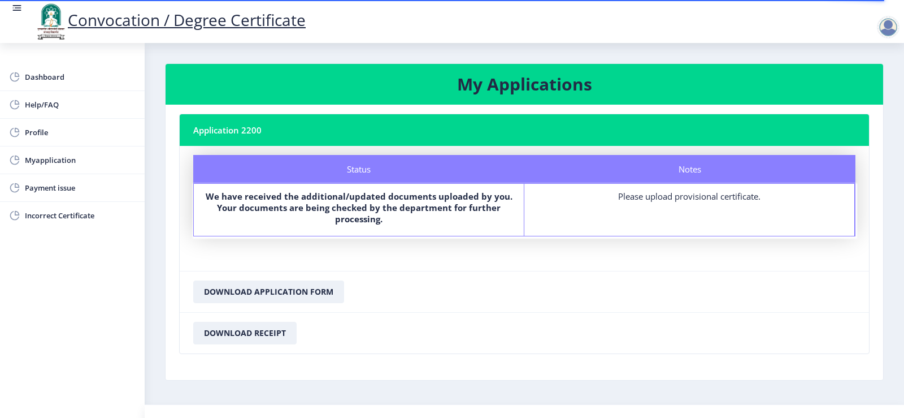
drag, startPoint x: 608, startPoint y: 198, endPoint x: 770, endPoint y: 198, distance: 162.2
click at [770, 198] on div "Please upload provisional certificate." at bounding box center [690, 195] width 310 height 11
click at [774, 206] on div "Notes Please upload provisional certificate." at bounding box center [689, 210] width 331 height 52
click at [646, 193] on div "Please upload provisional certificate." at bounding box center [690, 195] width 310 height 11
click at [248, 293] on button "Download Application Form" at bounding box center [268, 291] width 151 height 23
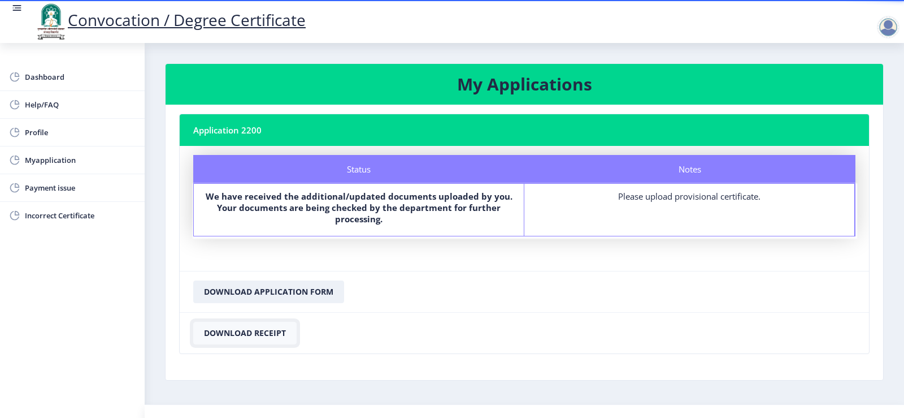
click at [236, 333] on button "Download Receipt" at bounding box center [244, 333] width 103 height 23
click at [29, 159] on span "Myapplication" at bounding box center [80, 160] width 111 height 14
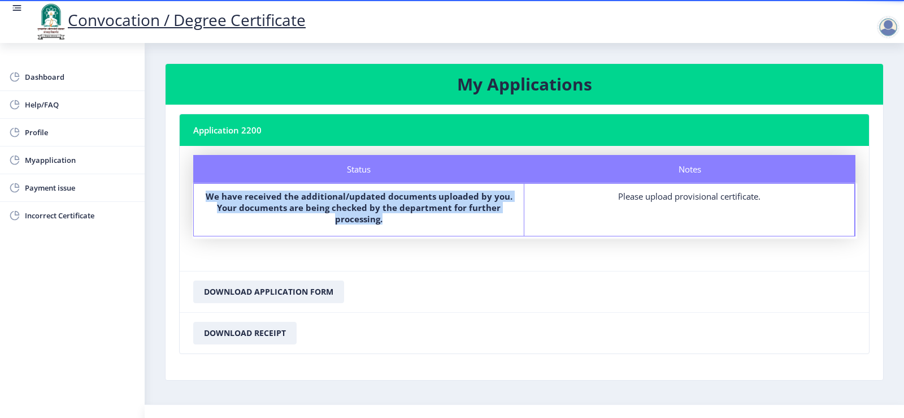
drag, startPoint x: 212, startPoint y: 194, endPoint x: 453, endPoint y: 222, distance: 242.4
click at [453, 222] on label "We have received the additional/updated documents uploaded by you. Your documen…" at bounding box center [359, 207] width 310 height 34
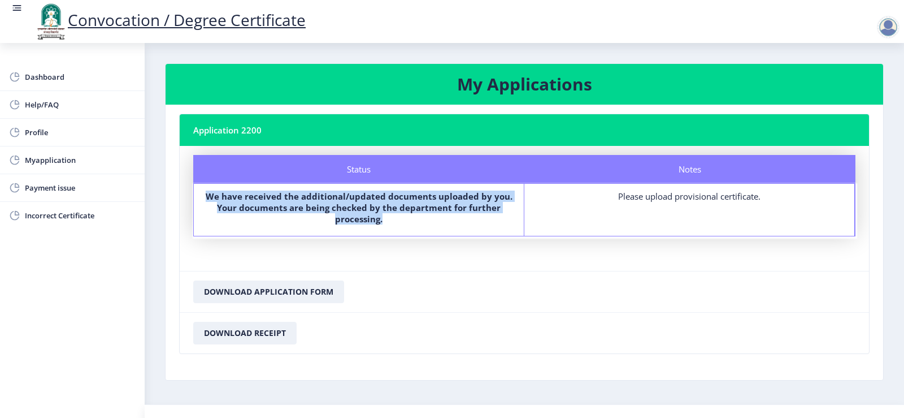
click at [442, 220] on label "We have received the additional/updated documents uploaded by you. Your documen…" at bounding box center [359, 207] width 310 height 34
